Goal: Transaction & Acquisition: Purchase product/service

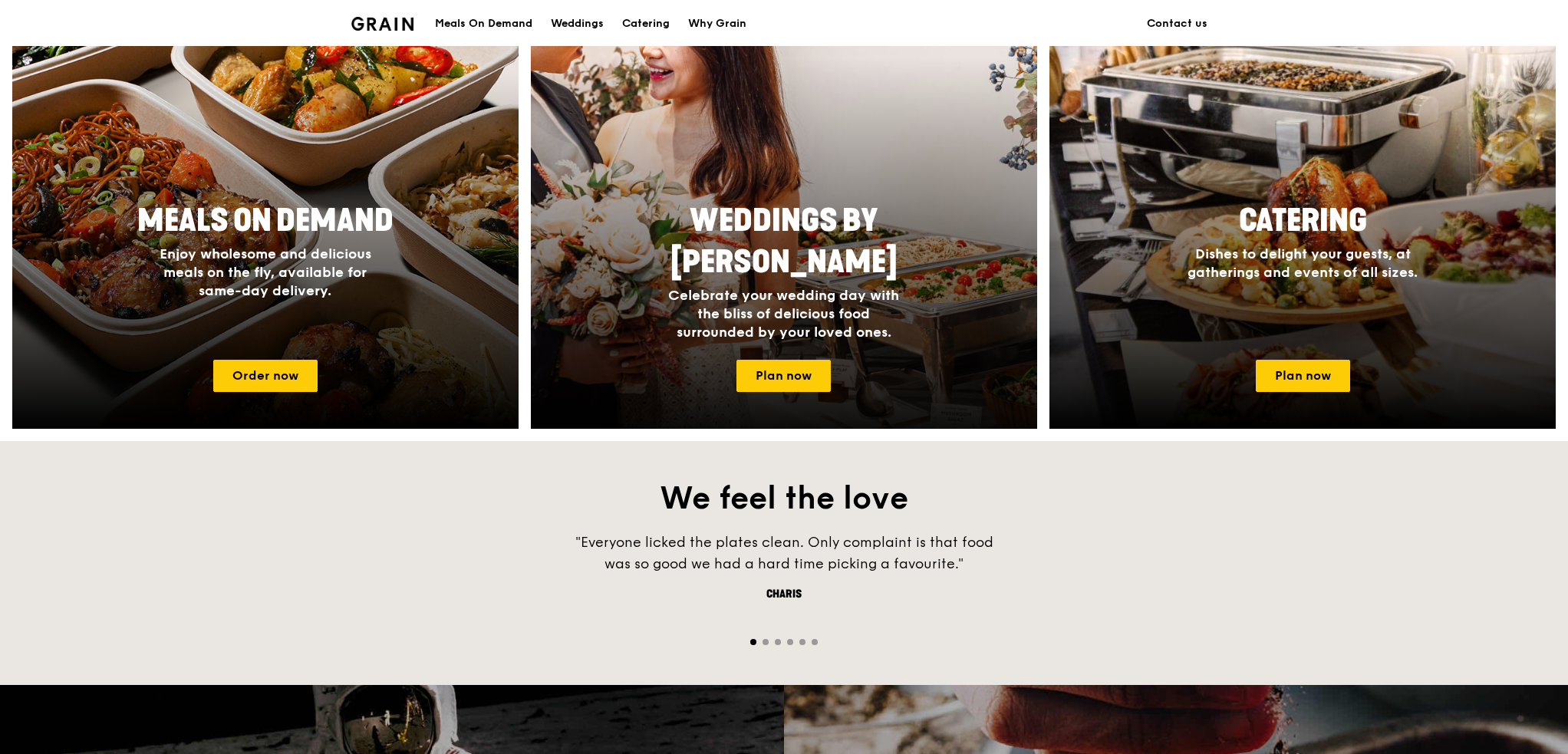
scroll to position [690, 0]
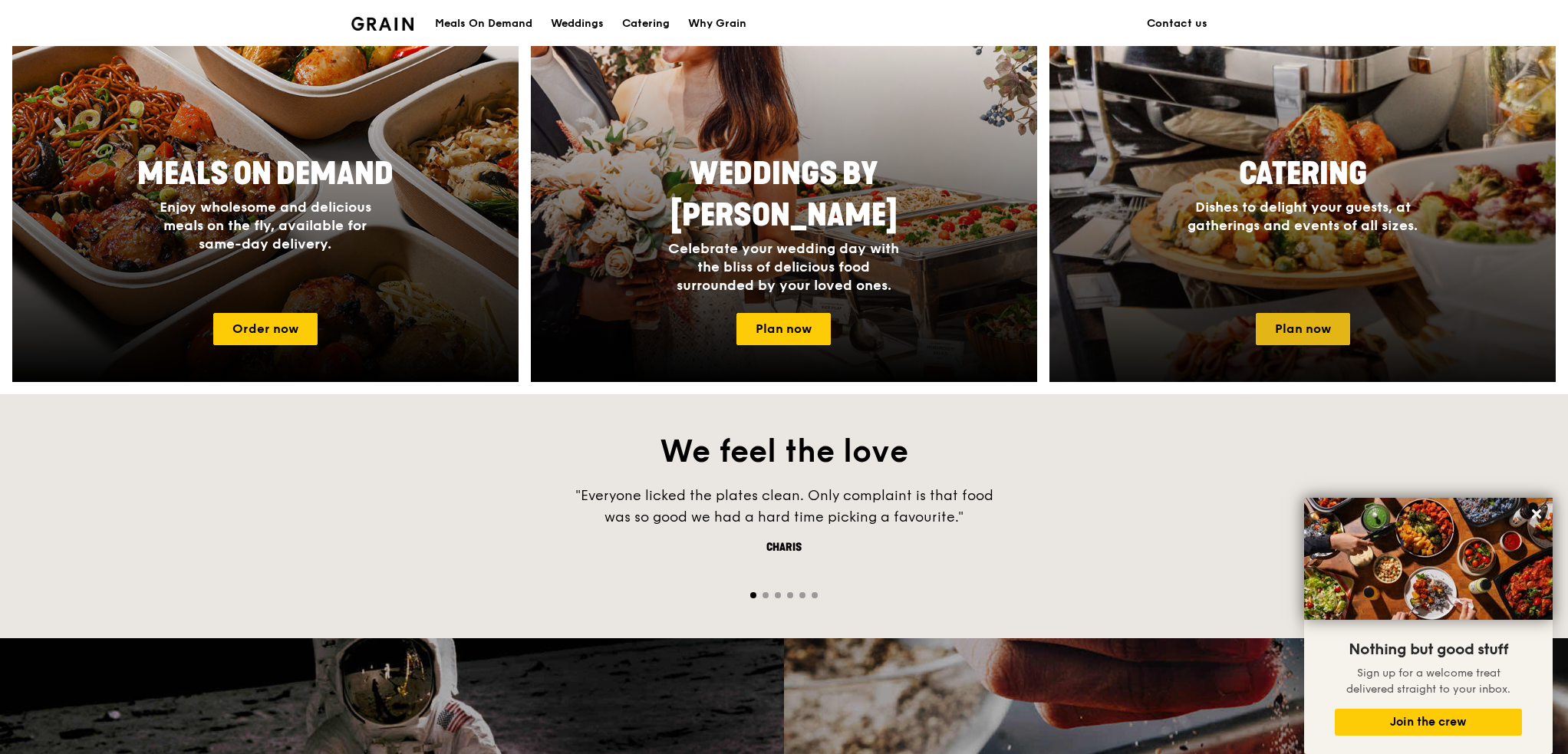
click at [1289, 327] on link "Plan now" at bounding box center [1302, 328] width 94 height 32
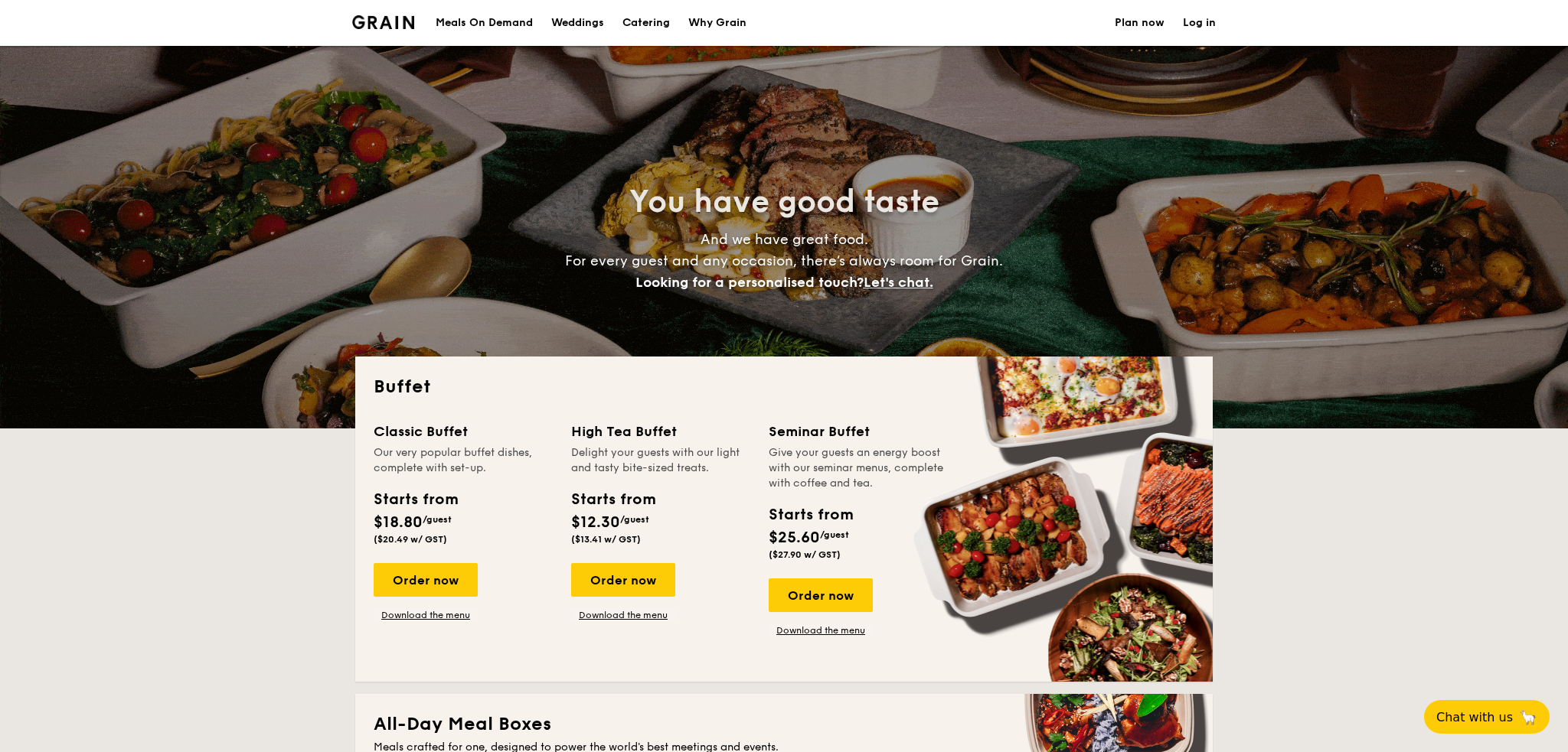
select select
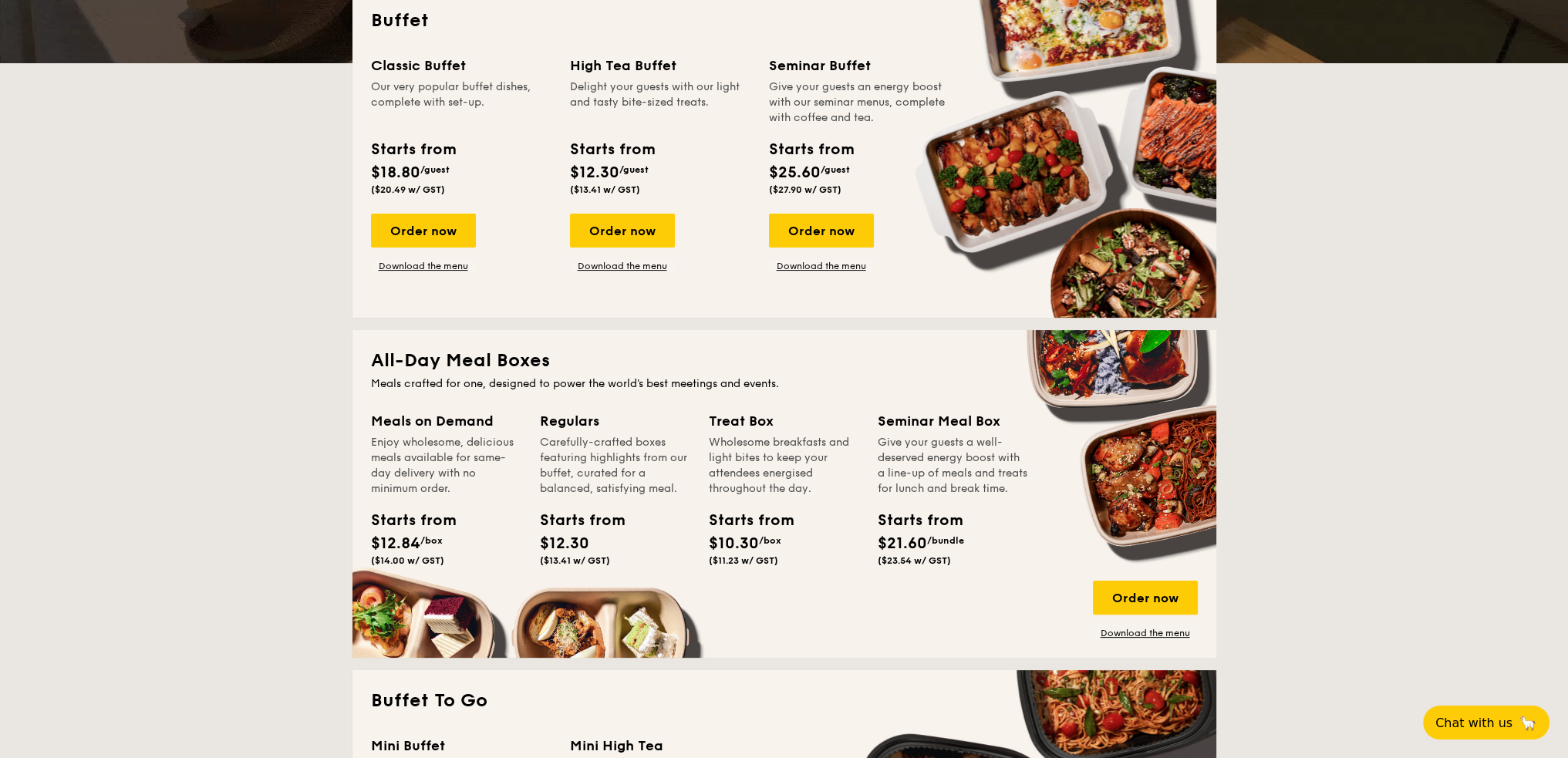
scroll to position [308, 0]
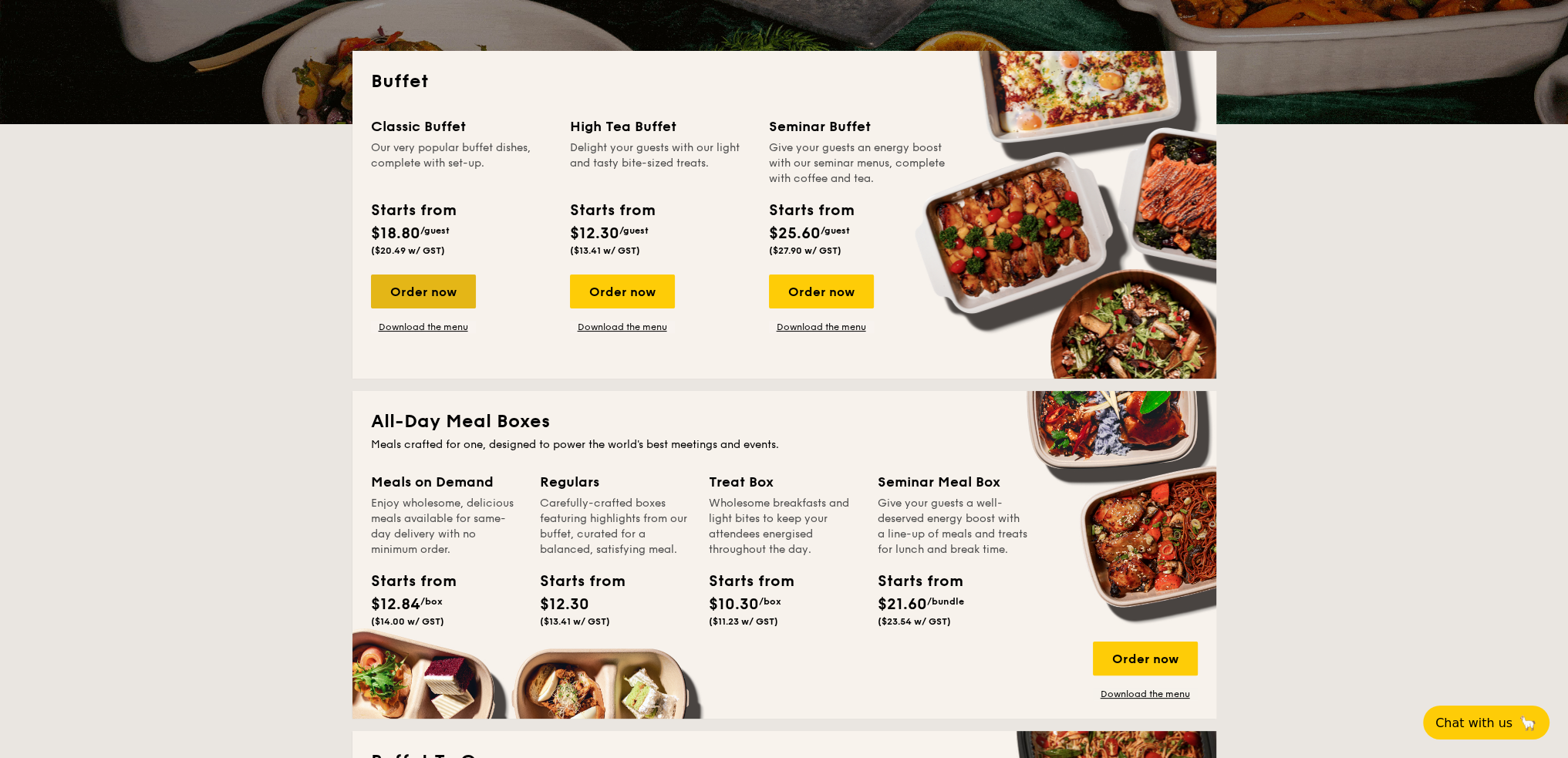
click at [444, 289] on div "Order now" at bounding box center [423, 291] width 105 height 34
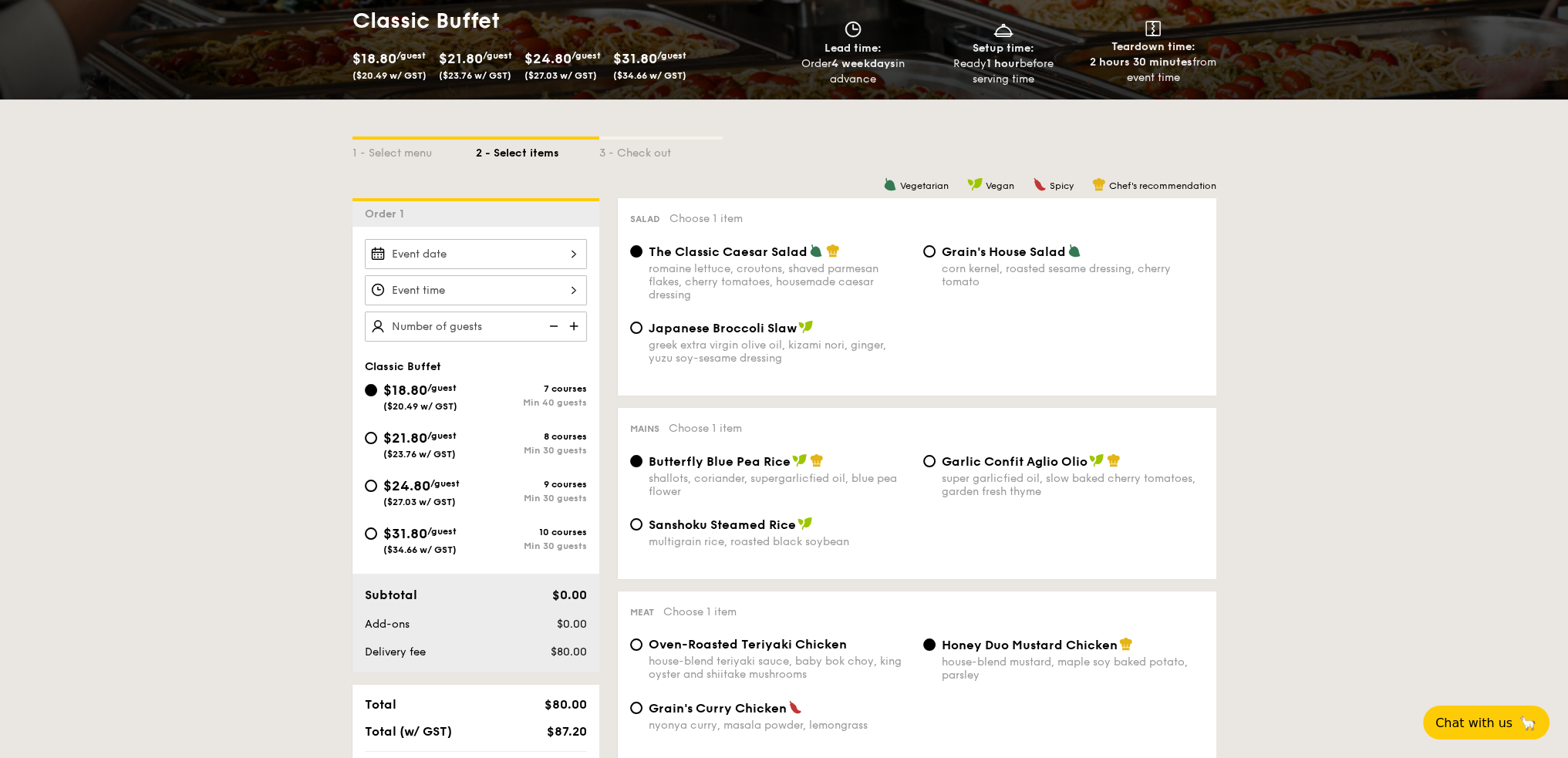
scroll to position [308, 0]
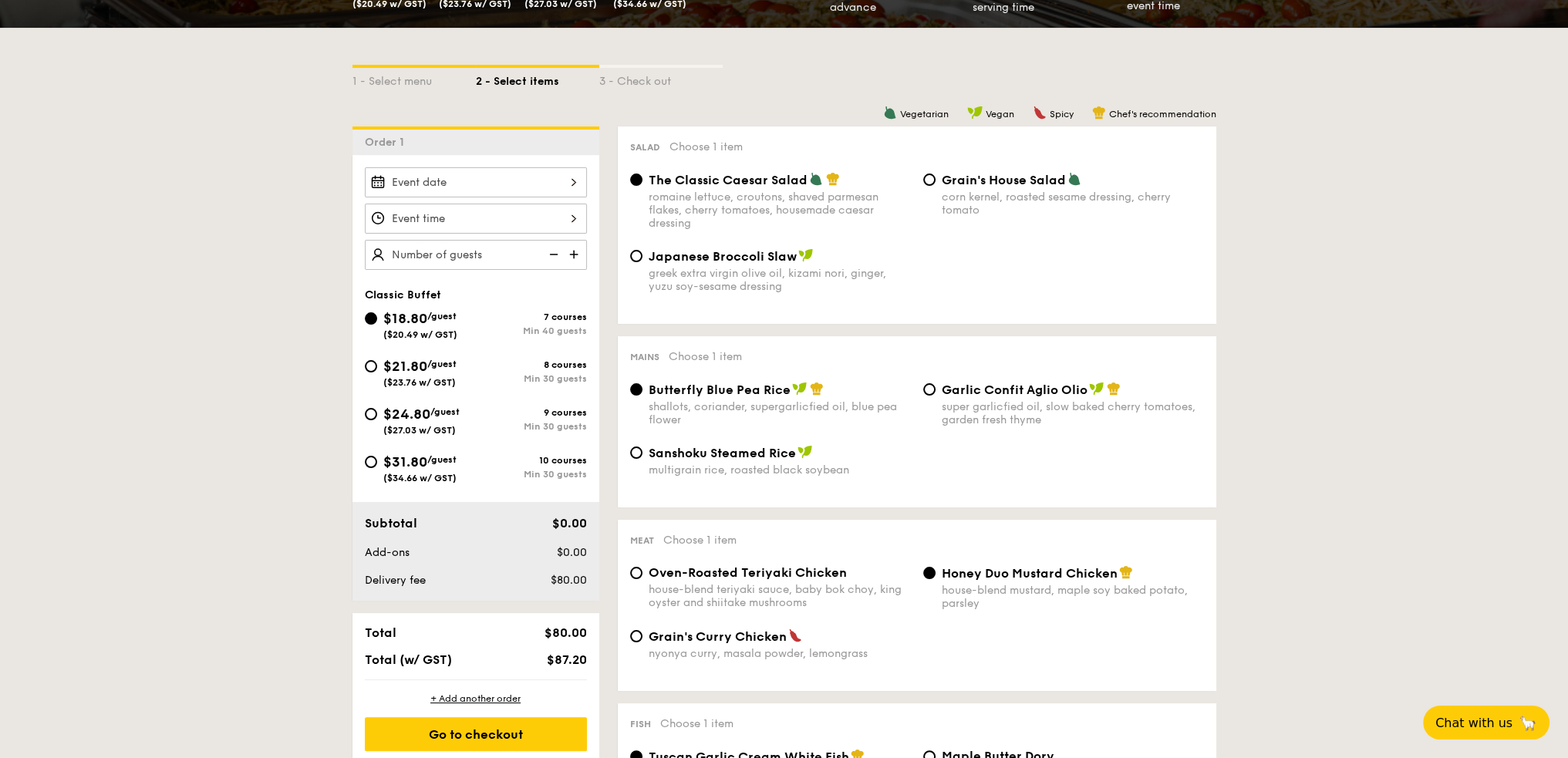
click at [456, 452] on div "$31.80 /guest ($34.66 w/ GST)" at bounding box center [419, 466] width 73 height 32
click at [377, 455] on input "$31.80 /guest ($34.66 w/ GST) 10 courses Min 30 guests" at bounding box center [371, 462] width 13 height 13
radio input "true"
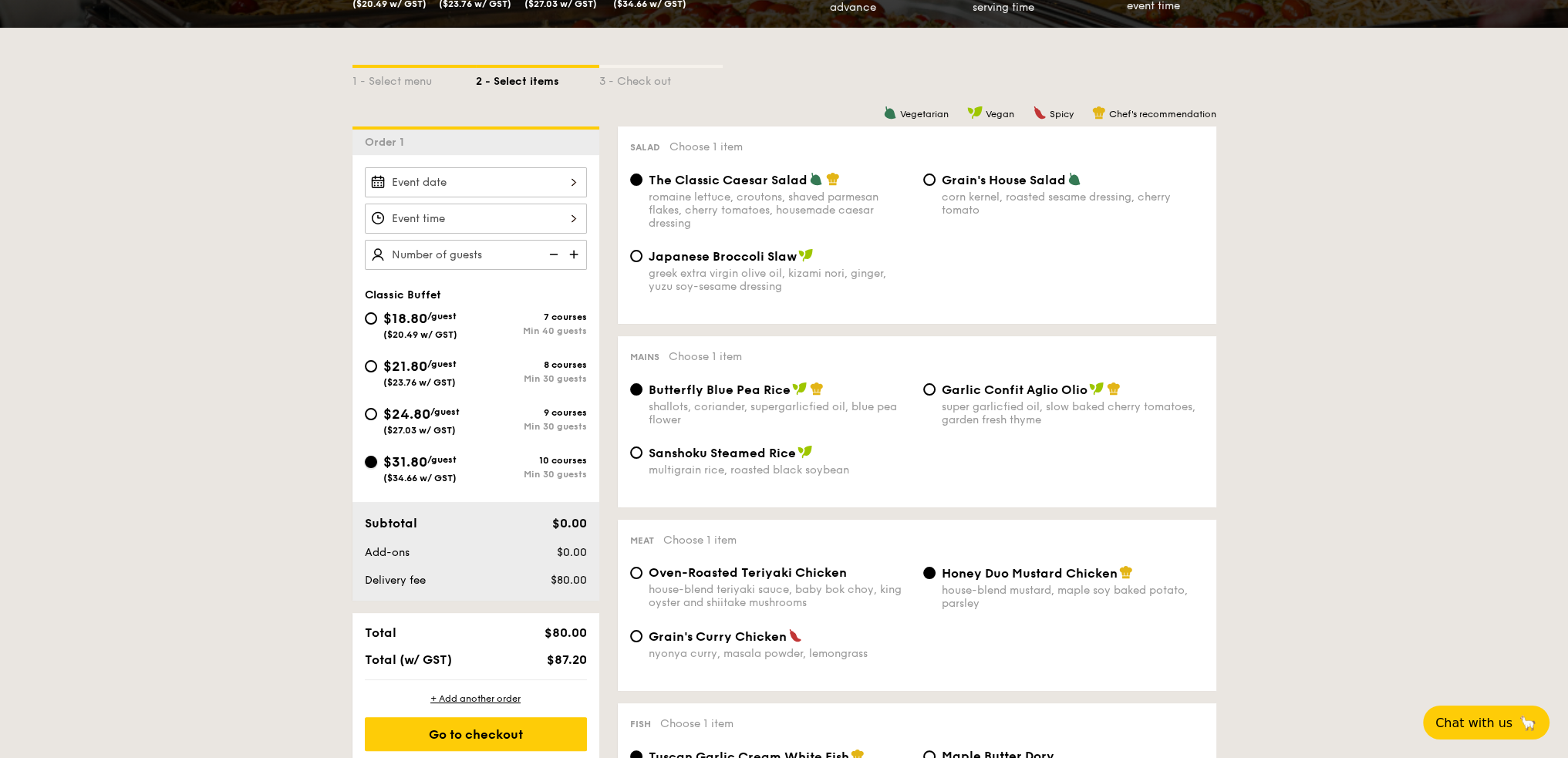
radio input "true"
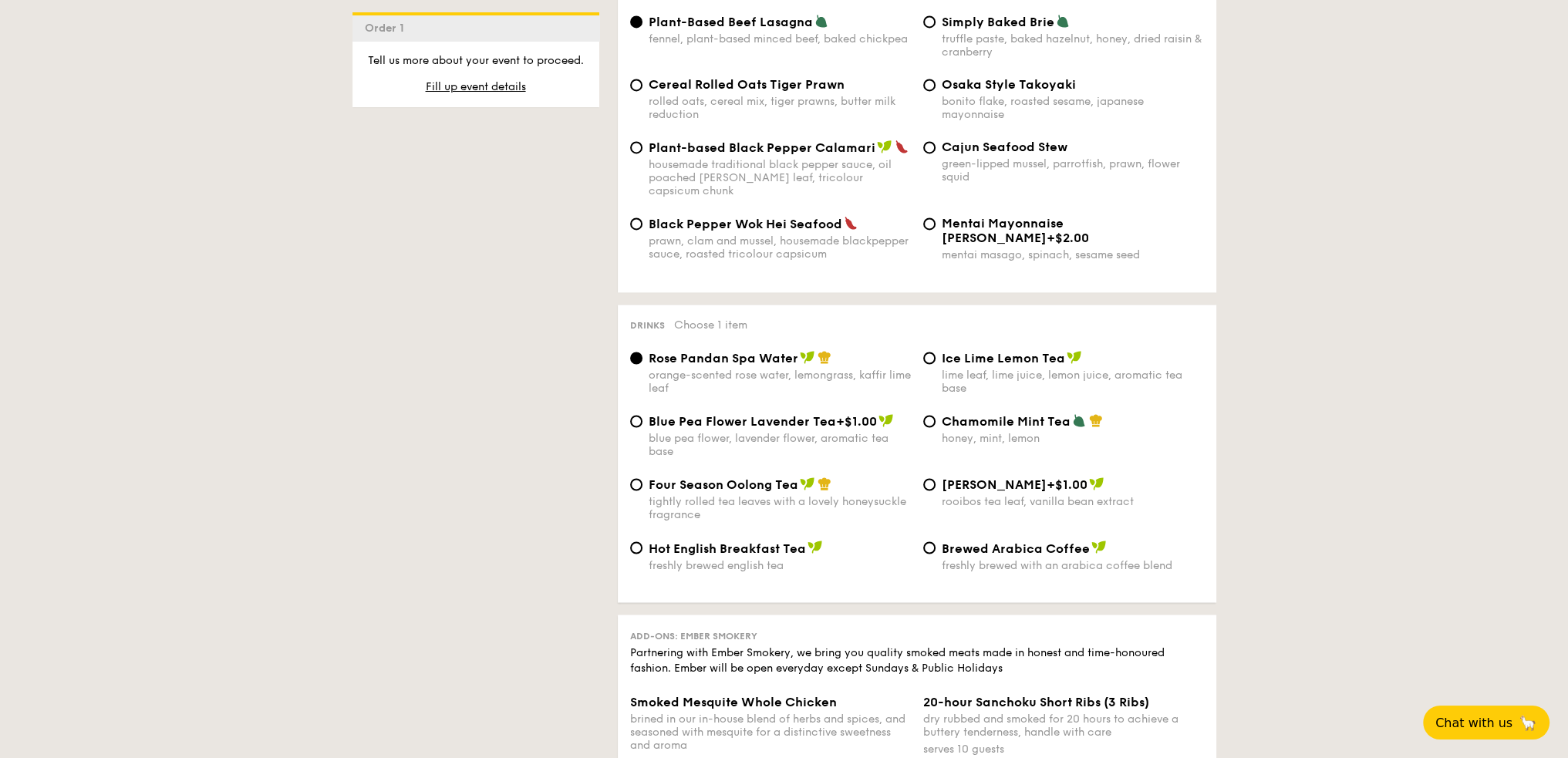
scroll to position [3393, 0]
